Goal: Task Accomplishment & Management: Use online tool/utility

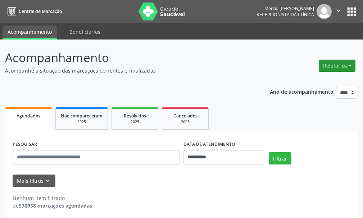
click at [334, 66] on button "Relatórios" at bounding box center [337, 66] width 37 height 12
click at [347, 66] on button "Relatórios" at bounding box center [337, 66] width 37 height 12
click at [295, 81] on link "Agendamentos" at bounding box center [316, 81] width 77 height 10
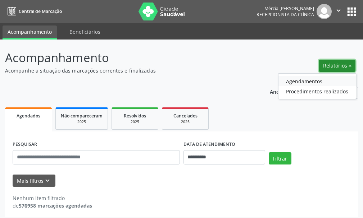
select select "*"
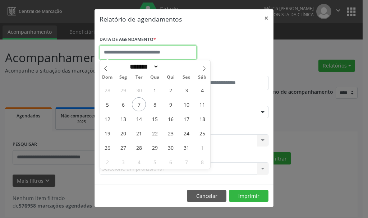
click at [127, 54] on input "text" at bounding box center [148, 52] width 97 height 14
click at [154, 104] on span "8" at bounding box center [155, 104] width 14 height 14
type input "**********"
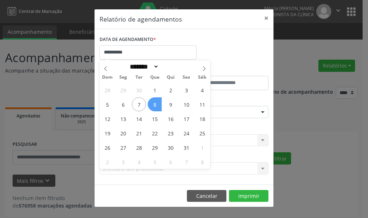
click at [156, 104] on span "8" at bounding box center [155, 104] width 14 height 14
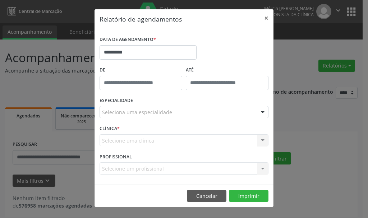
click at [156, 104] on div "ESPECIALIDADE Seleciona uma especialidade Todas as especialidades Alergologia A…" at bounding box center [184, 109] width 173 height 28
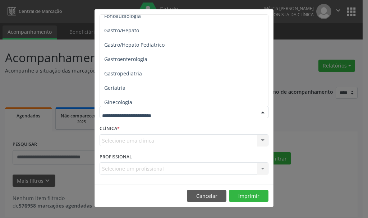
scroll to position [432, 0]
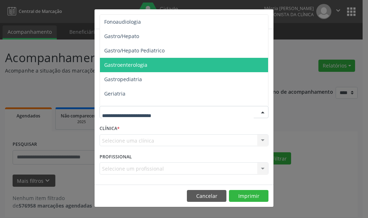
click at [130, 64] on span "Gastroenterologia" at bounding box center [125, 64] width 43 height 7
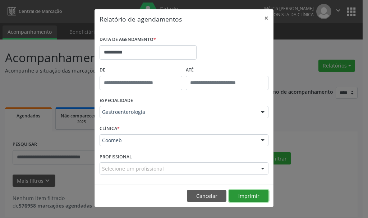
click at [246, 196] on button "Imprimir" at bounding box center [249, 196] width 40 height 12
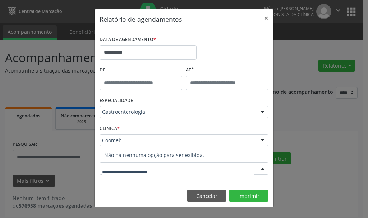
click at [261, 169] on div at bounding box center [263, 169] width 11 height 12
click at [261, 112] on div at bounding box center [263, 112] width 11 height 12
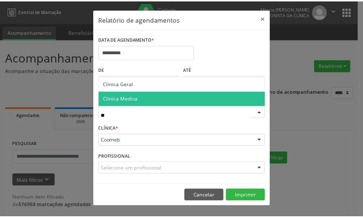
scroll to position [0, 0]
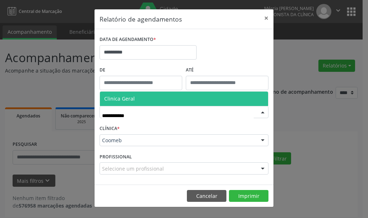
type input "**********"
click at [153, 120] on input "**********" at bounding box center [178, 116] width 152 height 14
click at [118, 97] on span "Clinica Geral" at bounding box center [119, 98] width 31 height 7
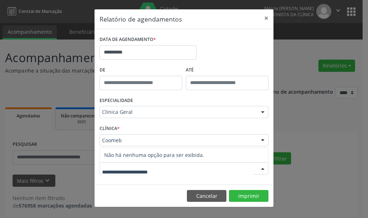
click at [263, 168] on div at bounding box center [263, 169] width 11 height 12
click at [266, 18] on button "×" at bounding box center [266, 18] width 14 height 18
